Goal: Transaction & Acquisition: Book appointment/travel/reservation

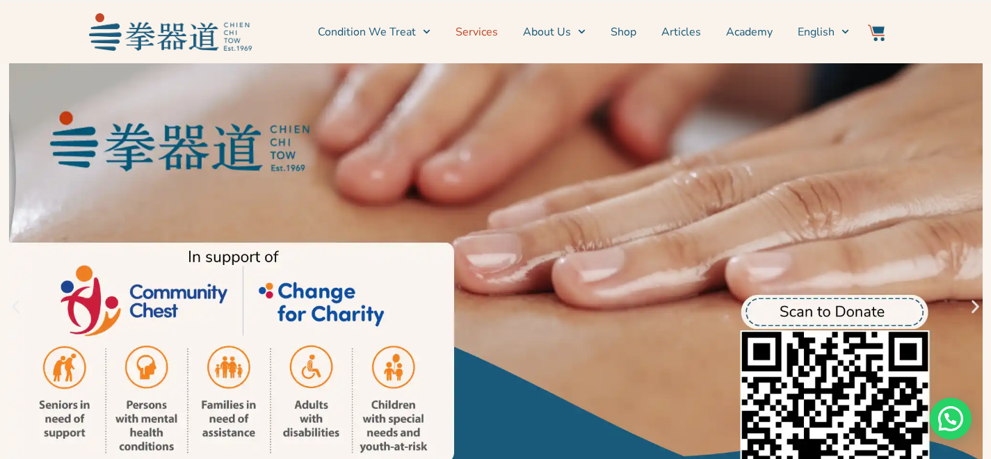
click at [493, 34] on link "Services" at bounding box center [476, 32] width 42 height 35
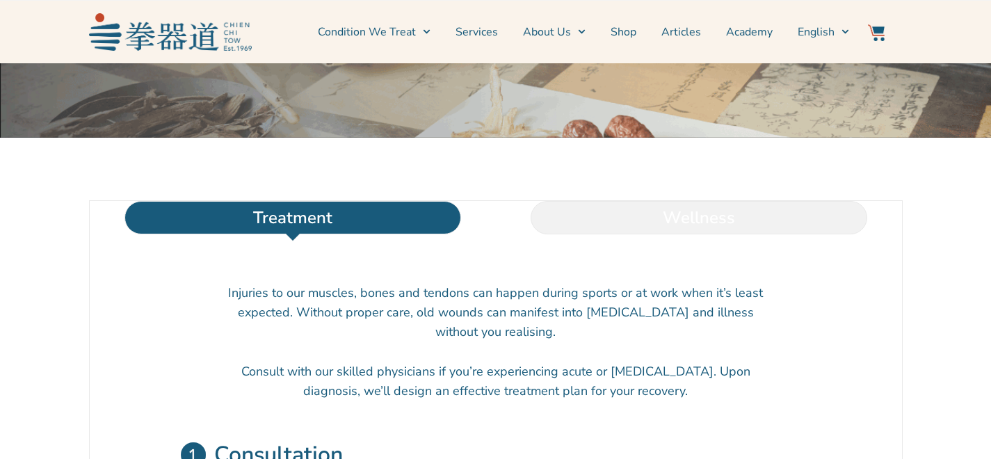
click at [683, 234] on li "Wellness" at bounding box center [699, 217] width 406 height 33
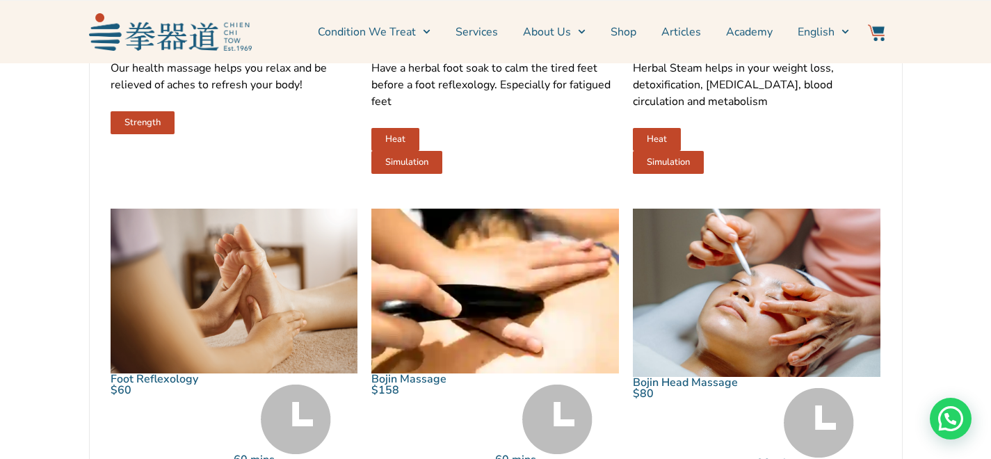
scroll to position [990, 0]
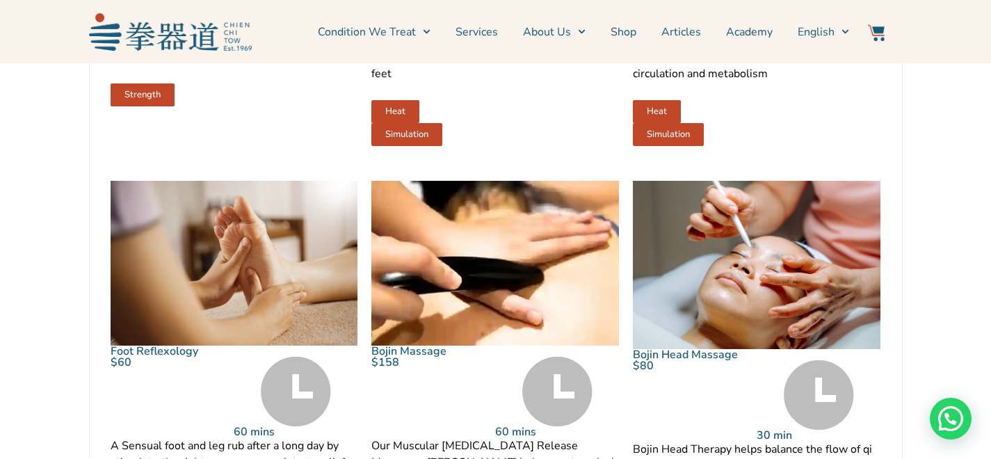
click at [501, 266] on img at bounding box center [495, 263] width 248 height 165
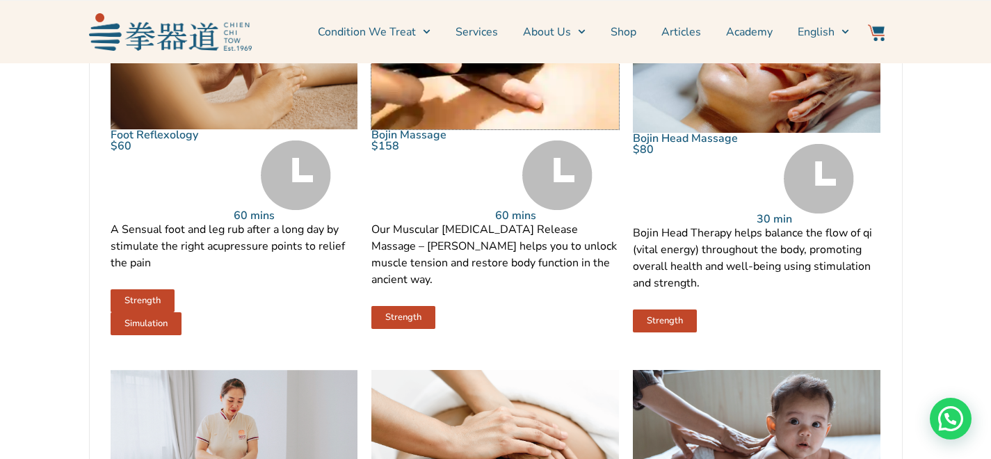
scroll to position [959, 0]
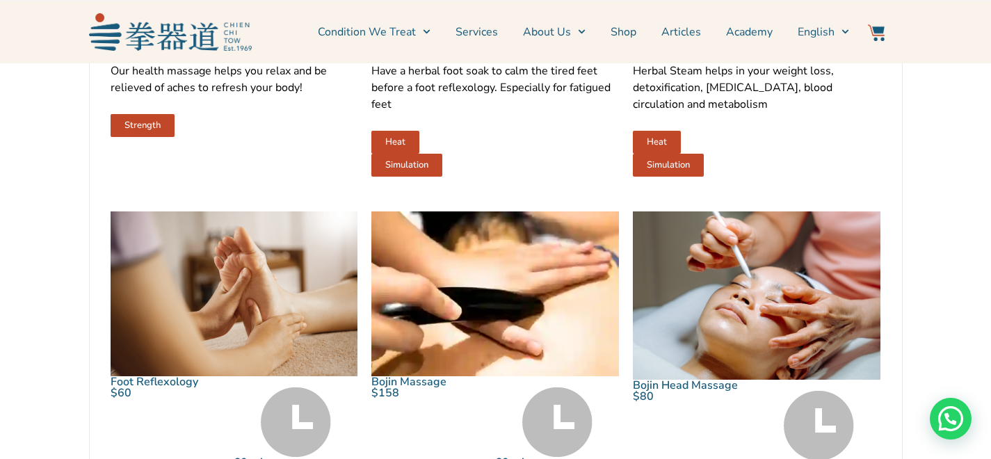
click at [741, 291] on img at bounding box center [757, 295] width 248 height 168
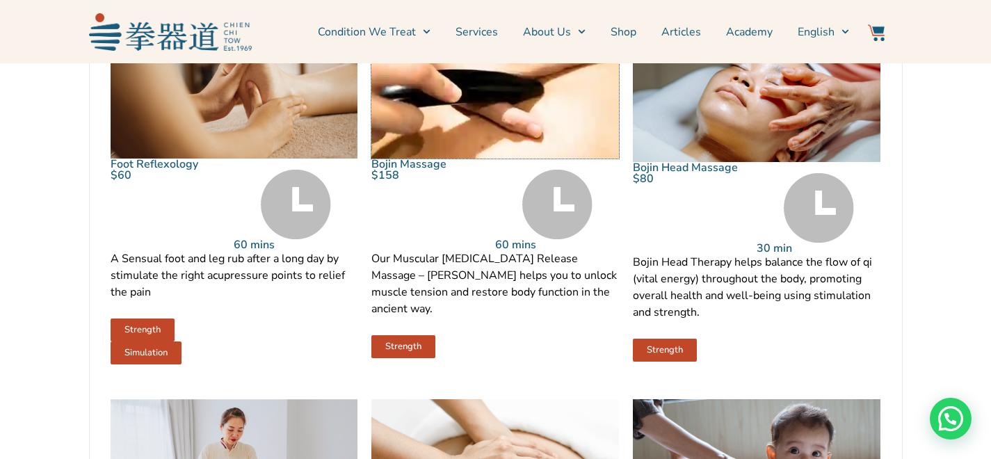
scroll to position [1267, 0]
